Goal: Navigation & Orientation: Find specific page/section

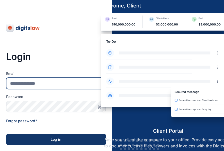
click at [66, 80] on input "Email" at bounding box center [56, 83] width 100 height 11
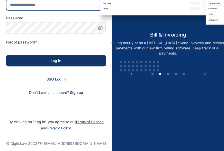
scroll to position [83, 0]
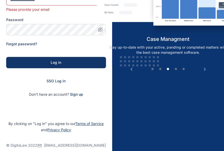
click at [52, 72] on form "Email Please provide your email Password Forgot password? Log in SSO Log in Don…" at bounding box center [56, 41] width 100 height 109
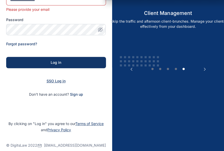
click at [56, 79] on span "SSO Log in" at bounding box center [55, 81] width 19 height 4
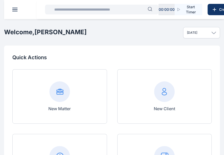
click at [80, 11] on input "text" at bounding box center [99, 9] width 96 height 10
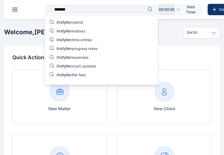
type input "*******"
click at [79, 22] on p "instyle in clients" at bounding box center [69, 23] width 26 height 6
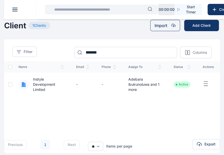
click at [29, 80] on span "Instyle Development Limited" at bounding box center [46, 84] width 35 height 15
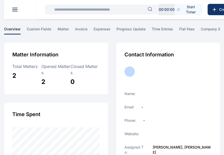
scroll to position [6, 0]
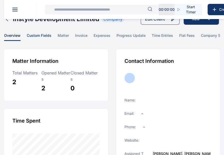
click at [43, 38] on span "custom fields" at bounding box center [39, 37] width 25 height 8
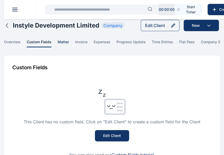
click at [61, 42] on span "matter" at bounding box center [63, 43] width 11 height 8
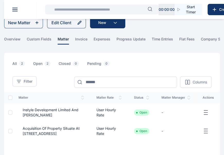
scroll to position [11, 0]
click at [45, 118] on span "Instyle Development Limited and [PERSON_NAME]" at bounding box center [50, 112] width 65 height 10
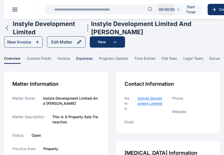
click at [78, 60] on span "expenses" at bounding box center [84, 60] width 17 height 8
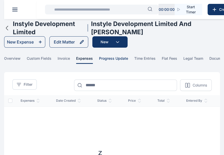
click at [104, 59] on span "progress update" at bounding box center [113, 60] width 29 height 8
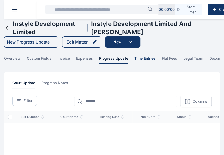
click at [143, 58] on span "time entries" at bounding box center [144, 60] width 21 height 8
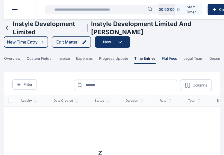
click at [166, 59] on span "flat fees" at bounding box center [169, 60] width 15 height 8
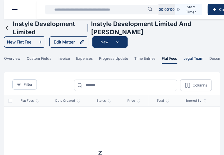
click at [187, 60] on span "legal team" at bounding box center [193, 60] width 20 height 8
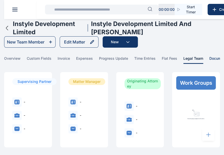
click at [214, 57] on span "documents" at bounding box center [218, 60] width 19 height 8
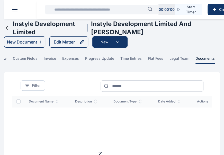
scroll to position [0, 15]
